Goal: Task Accomplishment & Management: Manage account settings

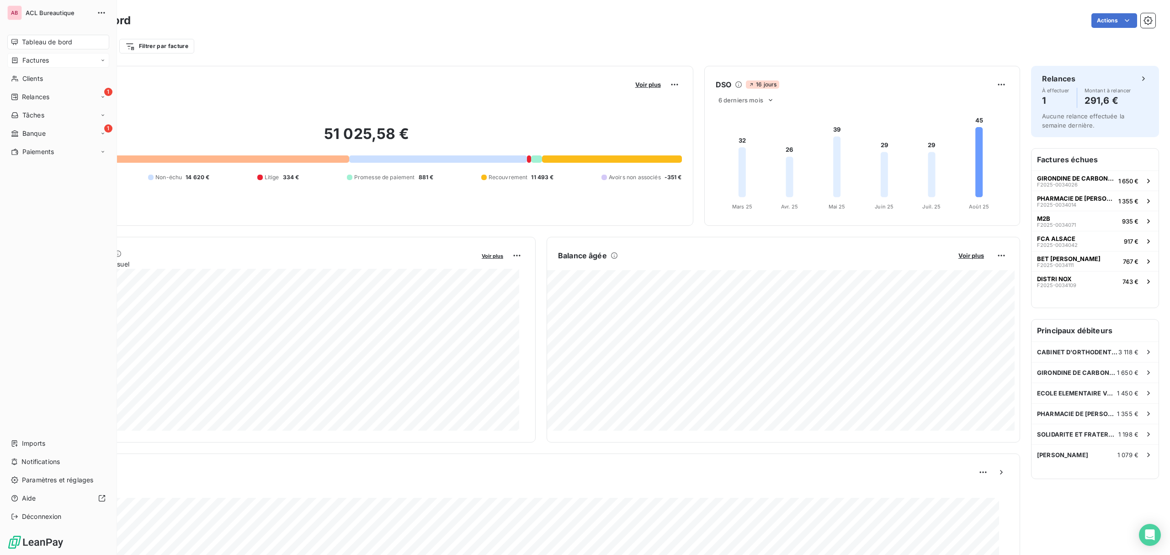
click at [33, 63] on span "Factures" at bounding box center [35, 60] width 26 height 9
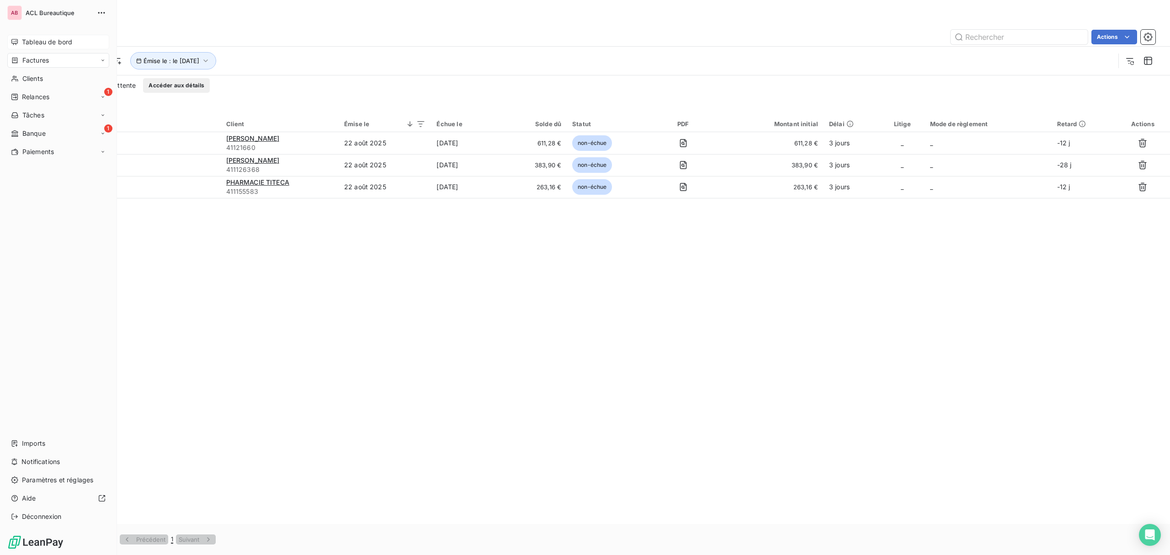
click at [18, 41] on icon at bounding box center [14, 41] width 7 height 7
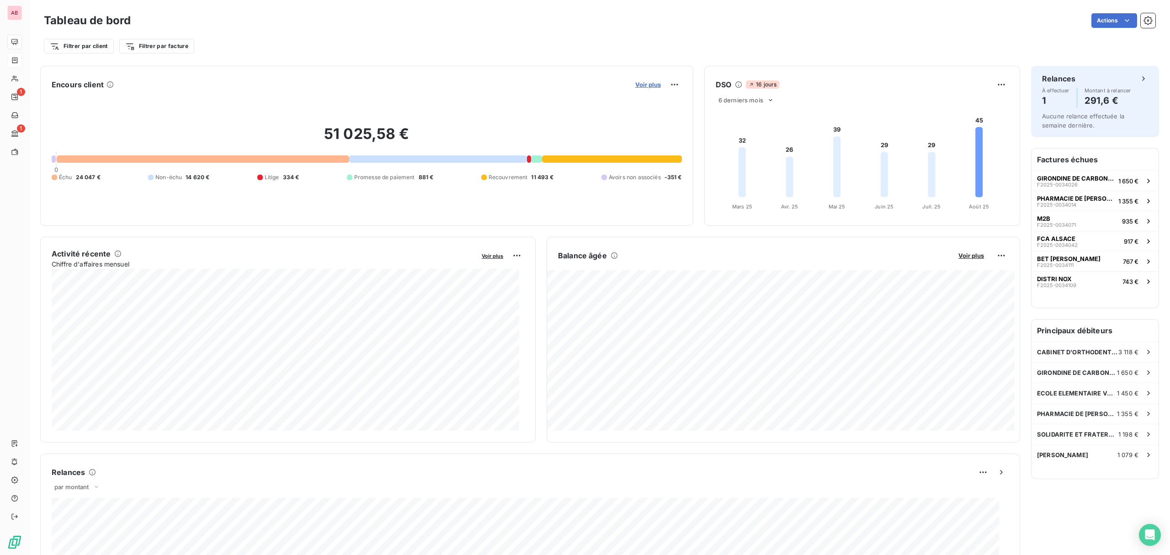
click at [647, 86] on span "Voir plus" at bounding box center [648, 84] width 26 height 7
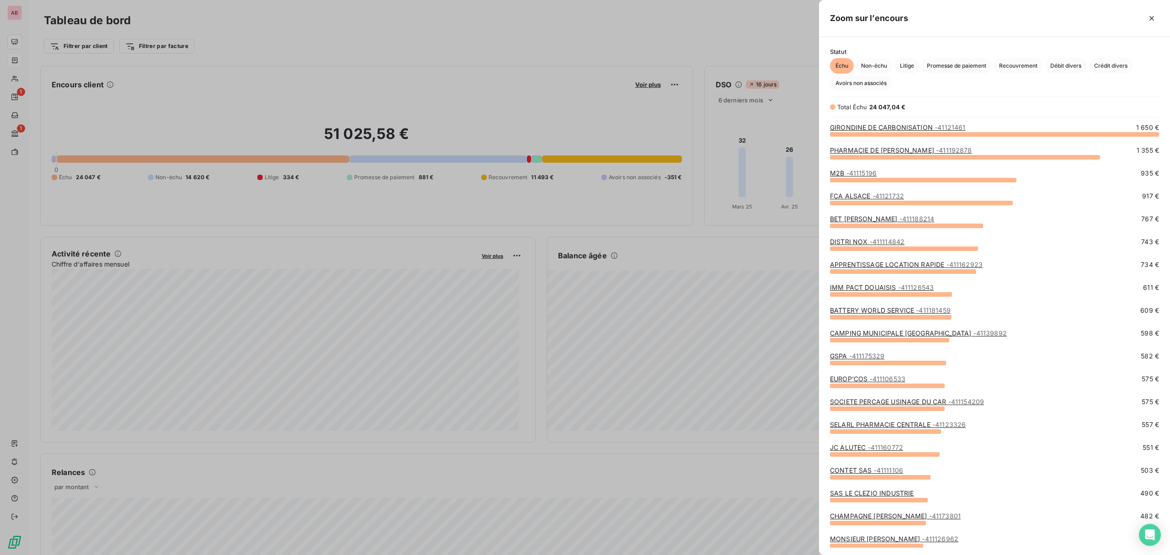
click at [837, 169] on link "M2B - 41115196" at bounding box center [853, 173] width 47 height 8
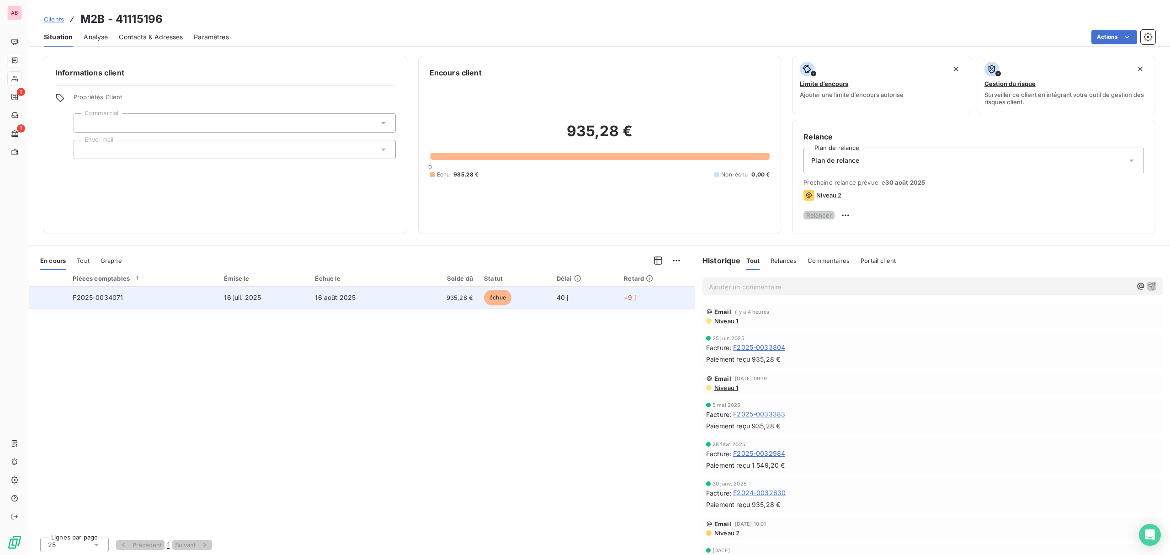
click at [506, 293] on td "échue" at bounding box center [514, 297] width 73 height 22
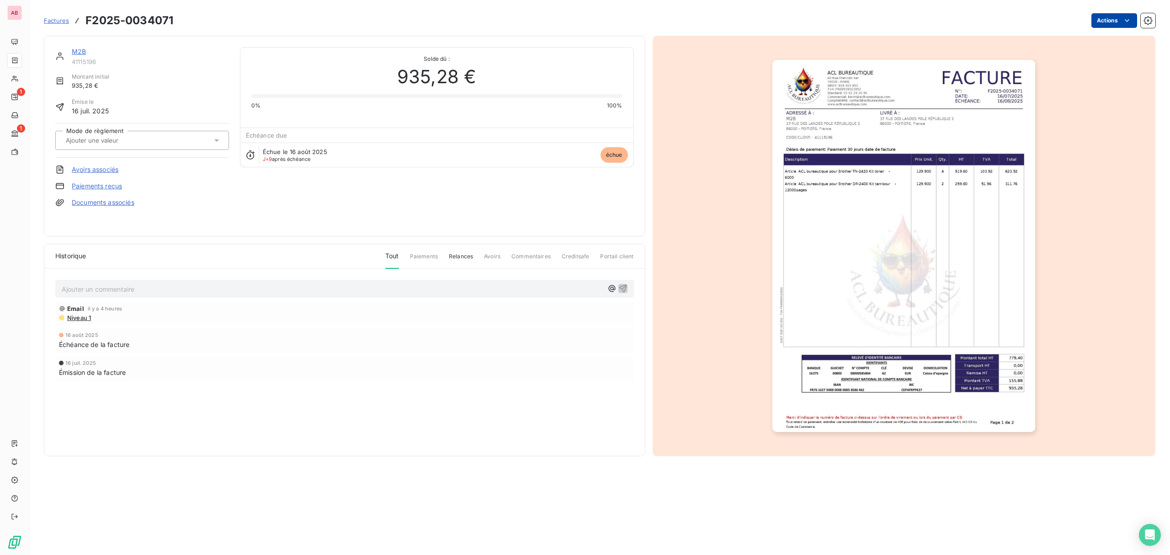
click at [1096, 13] on html "AB 1 1 Factures F2025-0034071 Actions M2B 41115196 Montant initial 935,28 € Émi…" at bounding box center [585, 277] width 1170 height 555
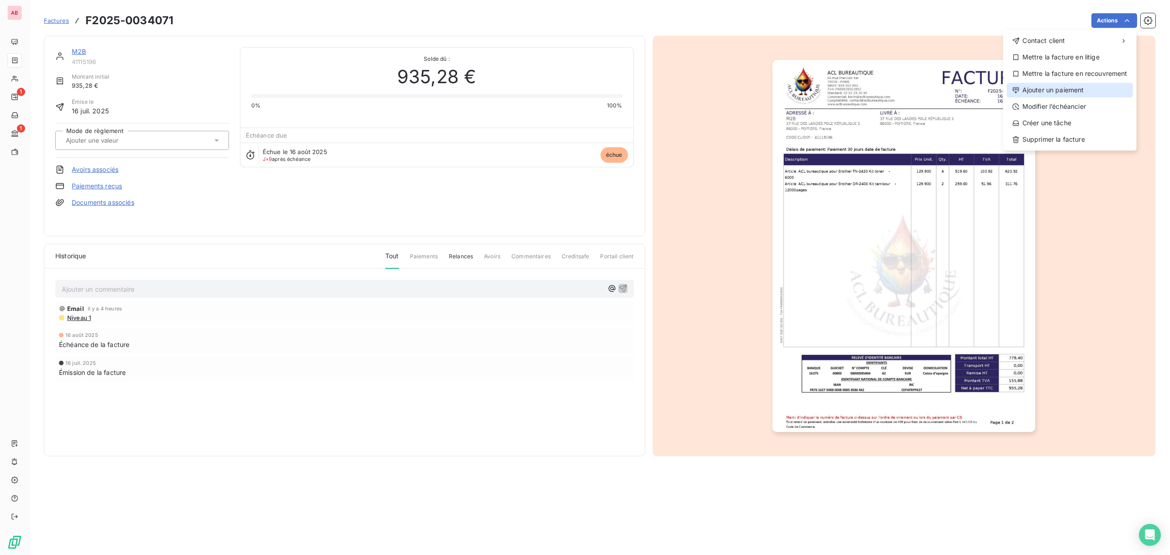
click at [1055, 92] on div "Ajouter un paiement" at bounding box center [1069, 90] width 126 height 15
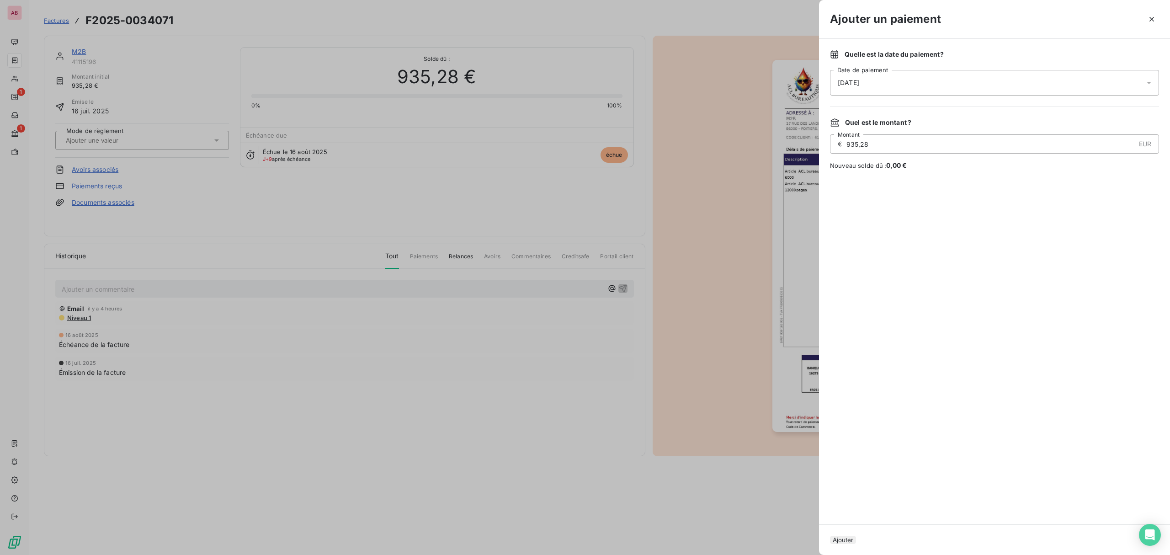
click at [894, 85] on div "[DATE]" at bounding box center [994, 83] width 329 height 26
click at [974, 122] on button "Go to next month" at bounding box center [966, 122] width 18 height 18
click at [861, 159] on button "1" at bounding box center [856, 158] width 18 height 18
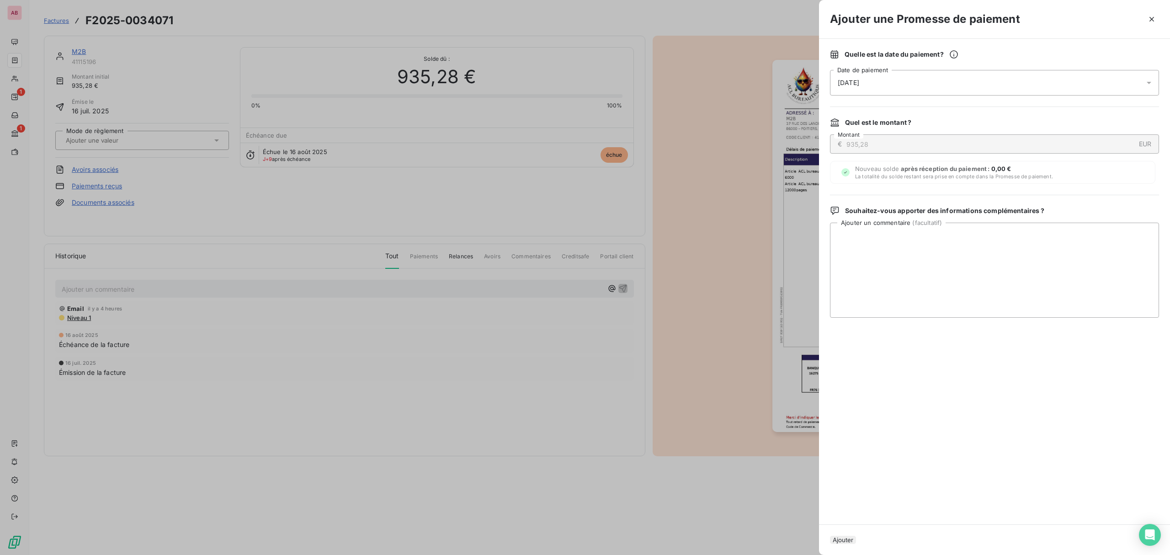
click at [856, 538] on button "Ajouter" at bounding box center [843, 539] width 26 height 8
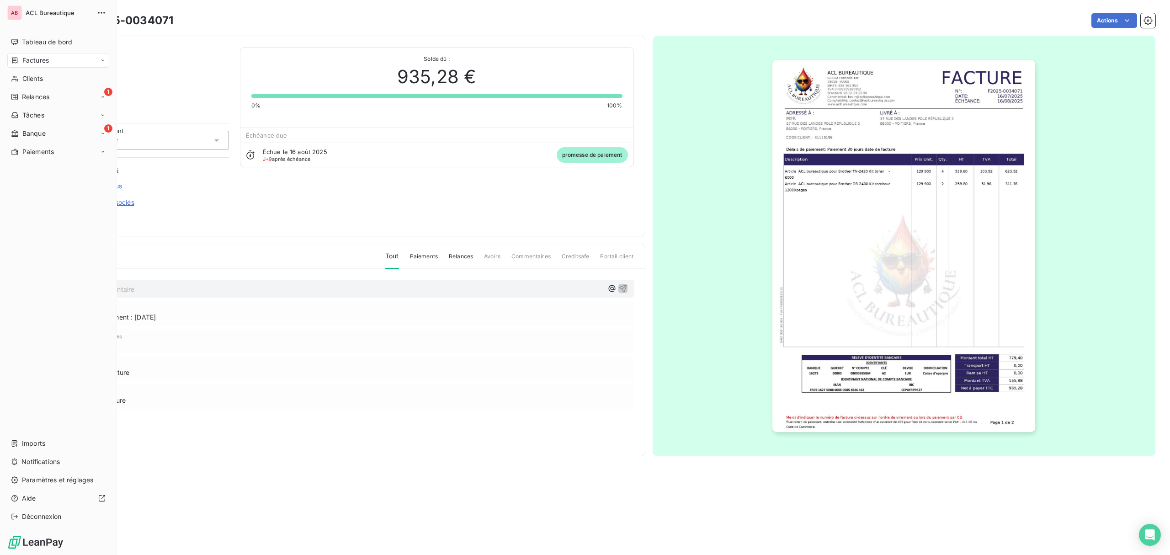
click at [29, 52] on nav "Tableau de bord Factures Clients 1 Relances Tâches 1 Banque Paiements" at bounding box center [58, 97] width 102 height 124
click at [19, 40] on div "Tableau de bord" at bounding box center [58, 42] width 102 height 15
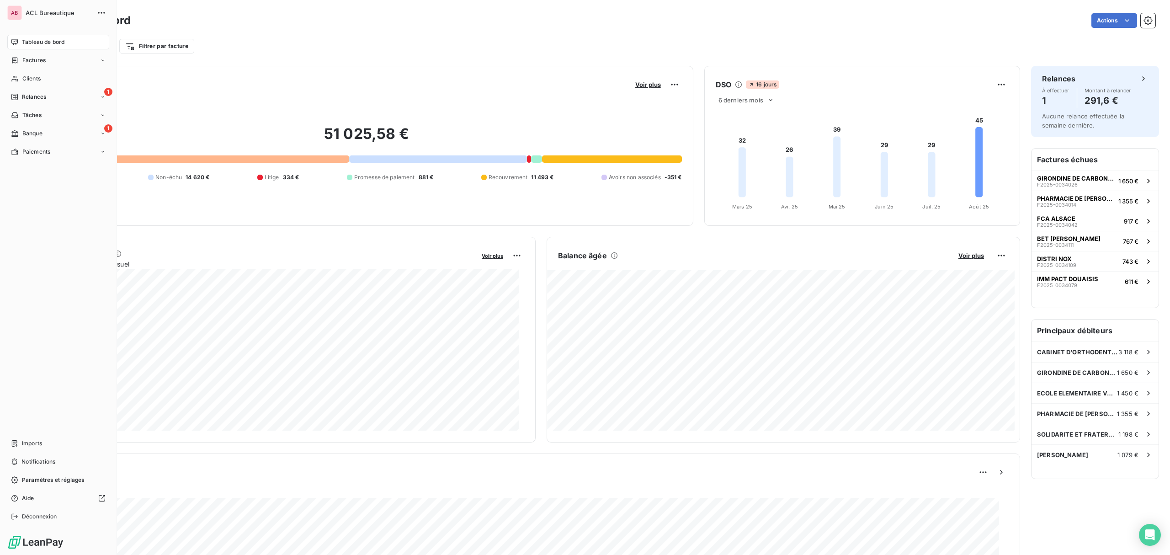
click at [26, 94] on span "Relances" at bounding box center [34, 97] width 24 height 8
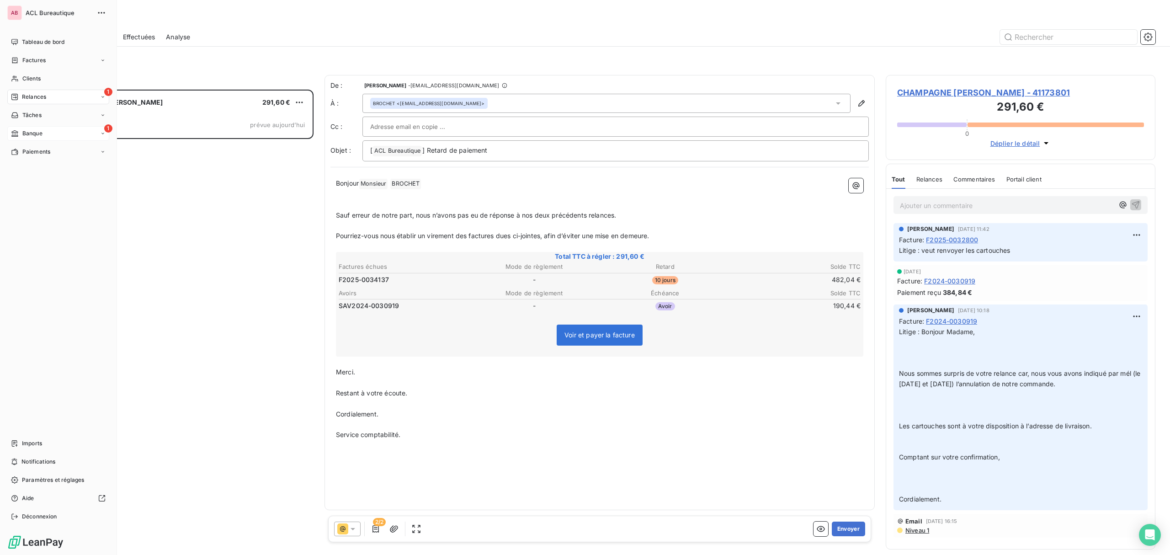
scroll to position [456, 260]
